Goal: Information Seeking & Learning: Learn about a topic

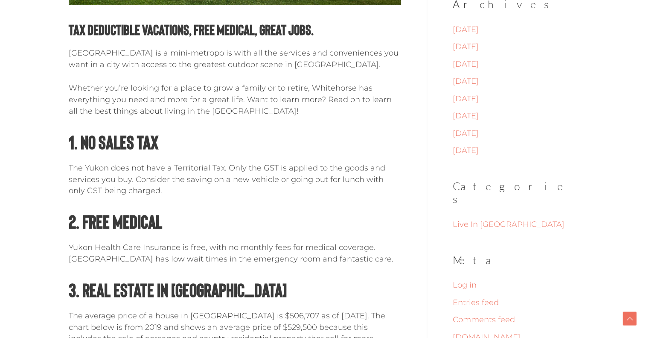
scroll to position [358, 0]
click at [93, 174] on p "The Yukon does not have a Territorial Tax. Only the GST is applied to the goods…" at bounding box center [235, 179] width 332 height 34
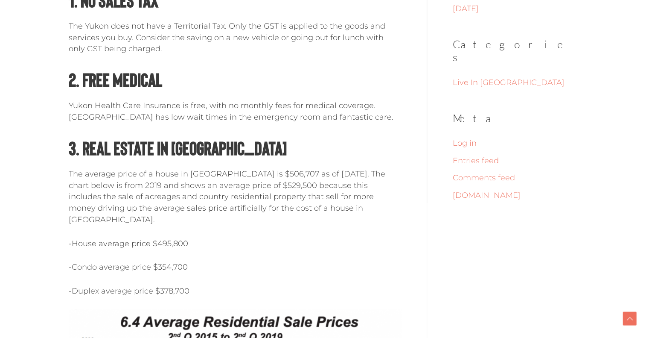
scroll to position [501, 0]
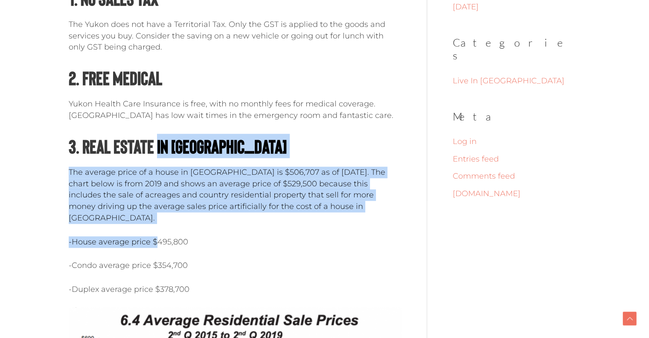
drag, startPoint x: 156, startPoint y: 164, endPoint x: 154, endPoint y: 240, distance: 76.4
click at [154, 240] on p "-House average price $495,800" at bounding box center [235, 242] width 332 height 12
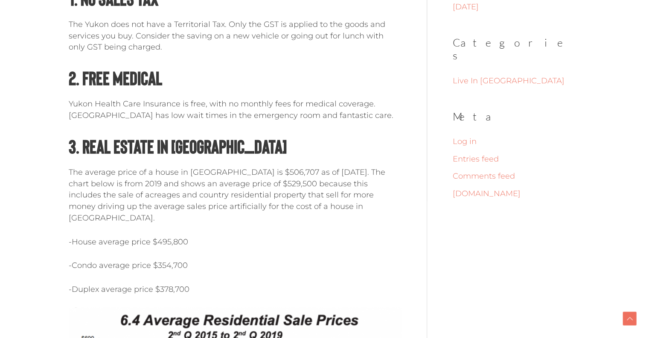
click at [212, 197] on p "The average price of a house in [GEOGRAPHIC_DATA] is $506,707 as of [DATE]. The…" at bounding box center [235, 194] width 332 height 57
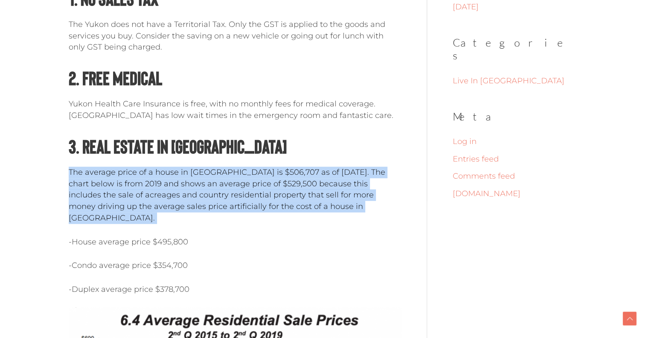
click at [212, 197] on p "The average price of a house in [GEOGRAPHIC_DATA] is $506,707 as of [DATE]. The…" at bounding box center [235, 194] width 332 height 57
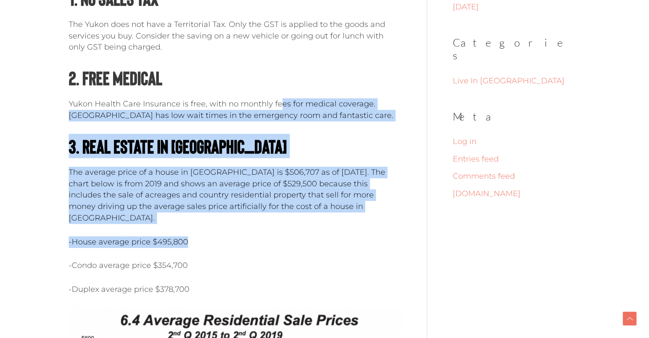
drag, startPoint x: 279, startPoint y: 108, endPoint x: 239, endPoint y: 245, distance: 143.4
click at [239, 245] on p "-House average price $495,800" at bounding box center [235, 242] width 332 height 12
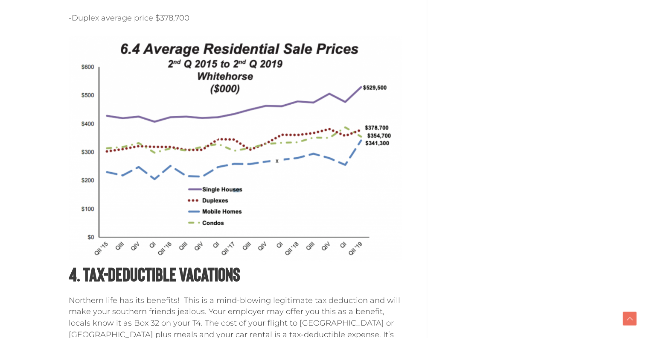
scroll to position [940, 0]
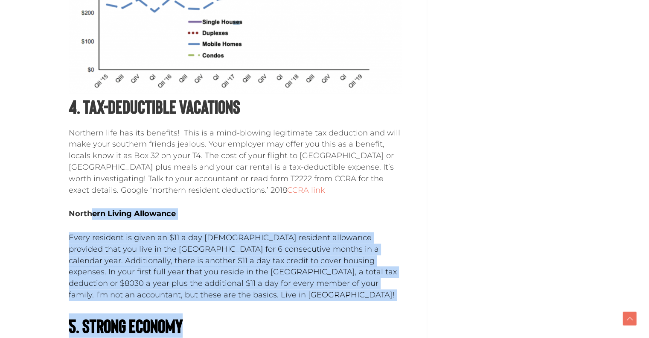
drag, startPoint x: 93, startPoint y: 213, endPoint x: 217, endPoint y: 313, distance: 158.7
click at [217, 313] on div "Tax Deductible Vacations, Free Medical, Great Jobs. [GEOGRAPHIC_DATA] is a mini…" at bounding box center [235, 107] width 332 height 1338
click at [355, 244] on p "Every resident is given an $11 a day [DEMOGRAPHIC_DATA] resident allowance prov…" at bounding box center [235, 266] width 332 height 69
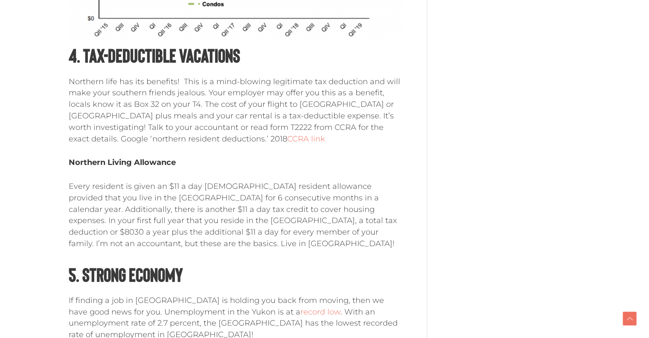
scroll to position [990, 0]
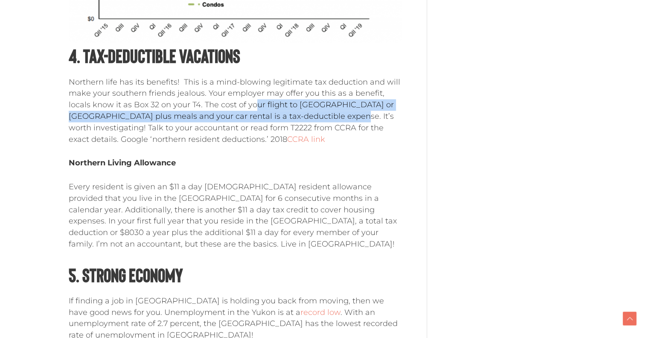
drag, startPoint x: 229, startPoint y: 99, endPoint x: 318, endPoint y: 117, distance: 90.6
click at [318, 117] on p "Northern life has its benefits! This is a mind-blowing legitimate tax deduction…" at bounding box center [235, 110] width 332 height 69
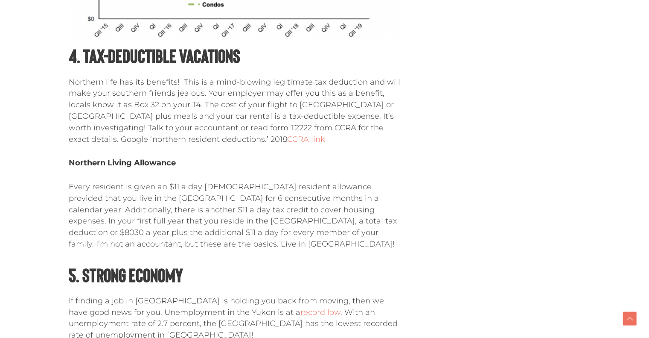
drag, startPoint x: 256, startPoint y: 271, endPoint x: 188, endPoint y: 245, distance: 73.4
click at [188, 245] on p "Every resident is given an $11 a day [DEMOGRAPHIC_DATA] resident allowance prov…" at bounding box center [235, 215] width 332 height 69
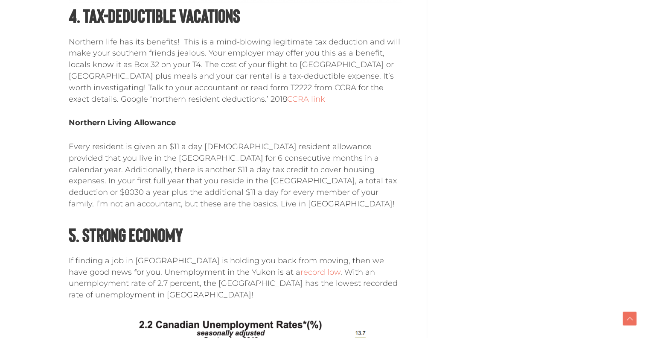
scroll to position [1030, 0]
drag, startPoint x: 138, startPoint y: 174, endPoint x: 388, endPoint y: 163, distance: 250.7
click at [388, 163] on p "Every resident is given an $11 a day [DEMOGRAPHIC_DATA] resident allowance prov…" at bounding box center [235, 175] width 332 height 69
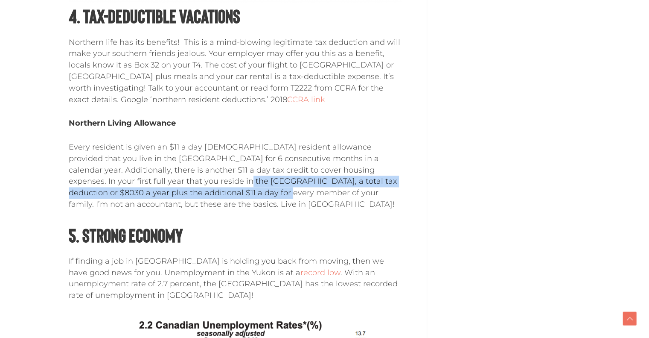
drag, startPoint x: 126, startPoint y: 181, endPoint x: 175, endPoint y: 194, distance: 50.6
click at [175, 194] on p "Every resident is given an $11 a day [DEMOGRAPHIC_DATA] resident allowance prov…" at bounding box center [235, 175] width 332 height 69
